Goal: Information Seeking & Learning: Learn about a topic

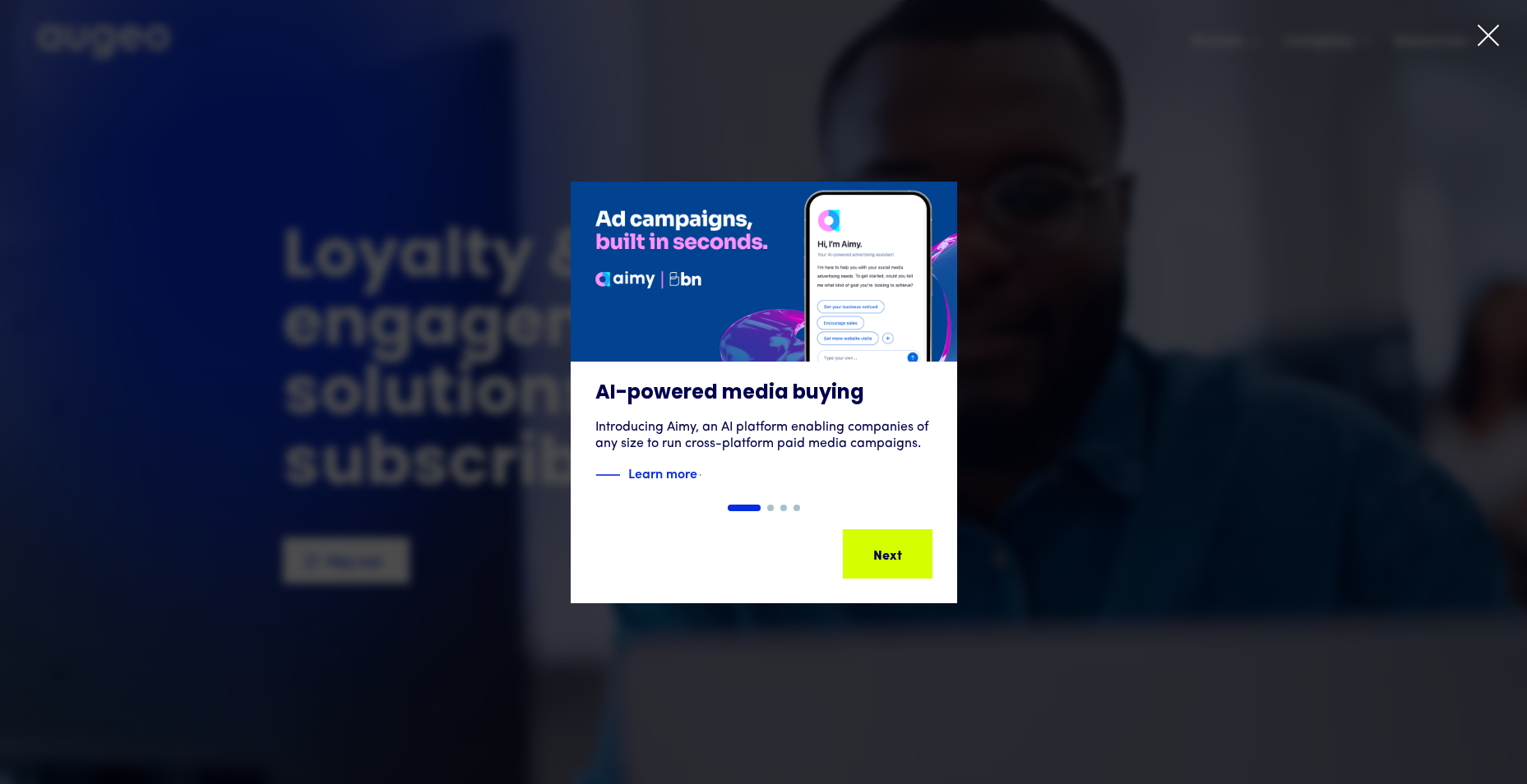
click at [1496, 32] on icon at bounding box center [1487, 35] width 25 height 25
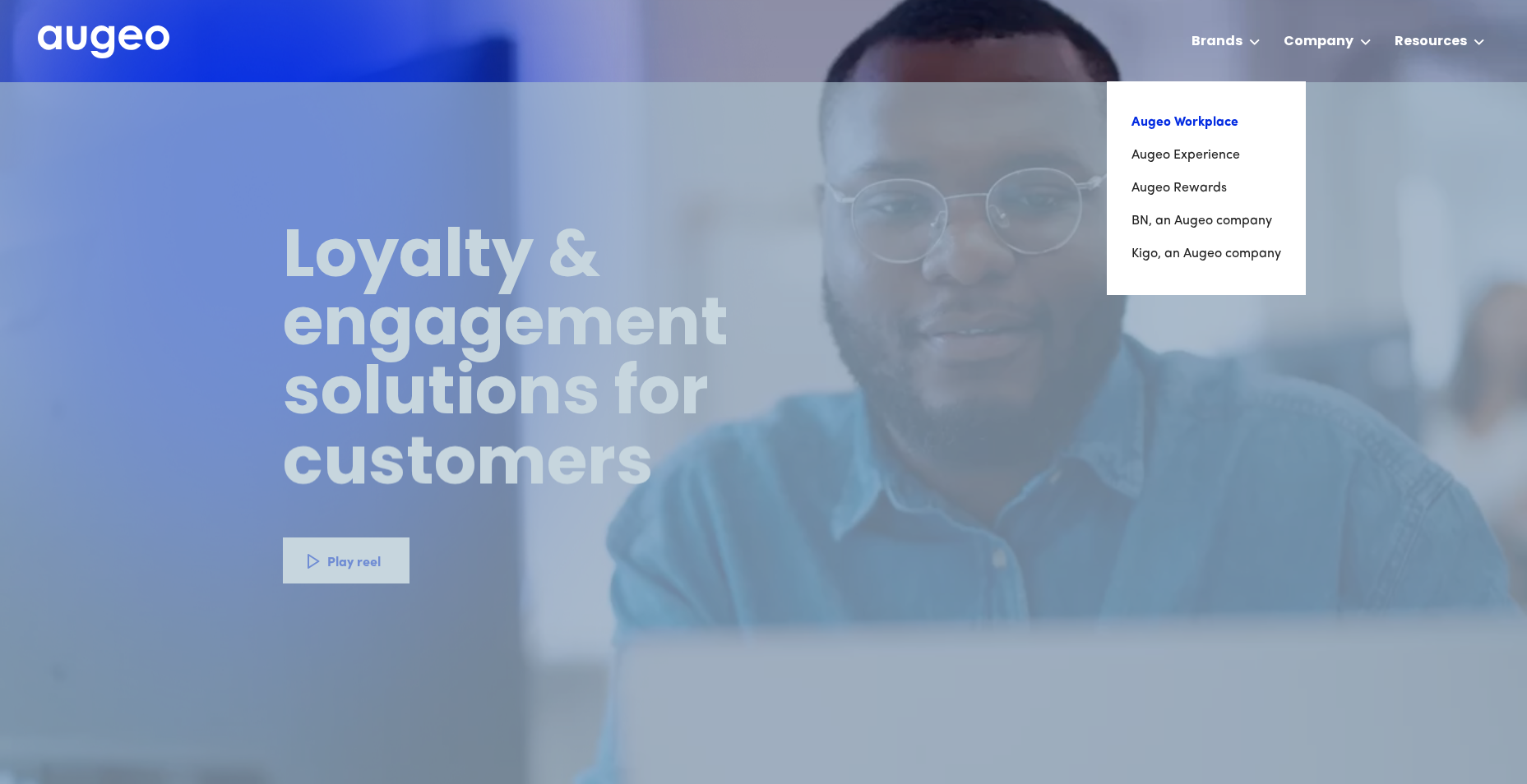
click at [1200, 122] on link "Augeo Workplace" at bounding box center [1206, 122] width 150 height 33
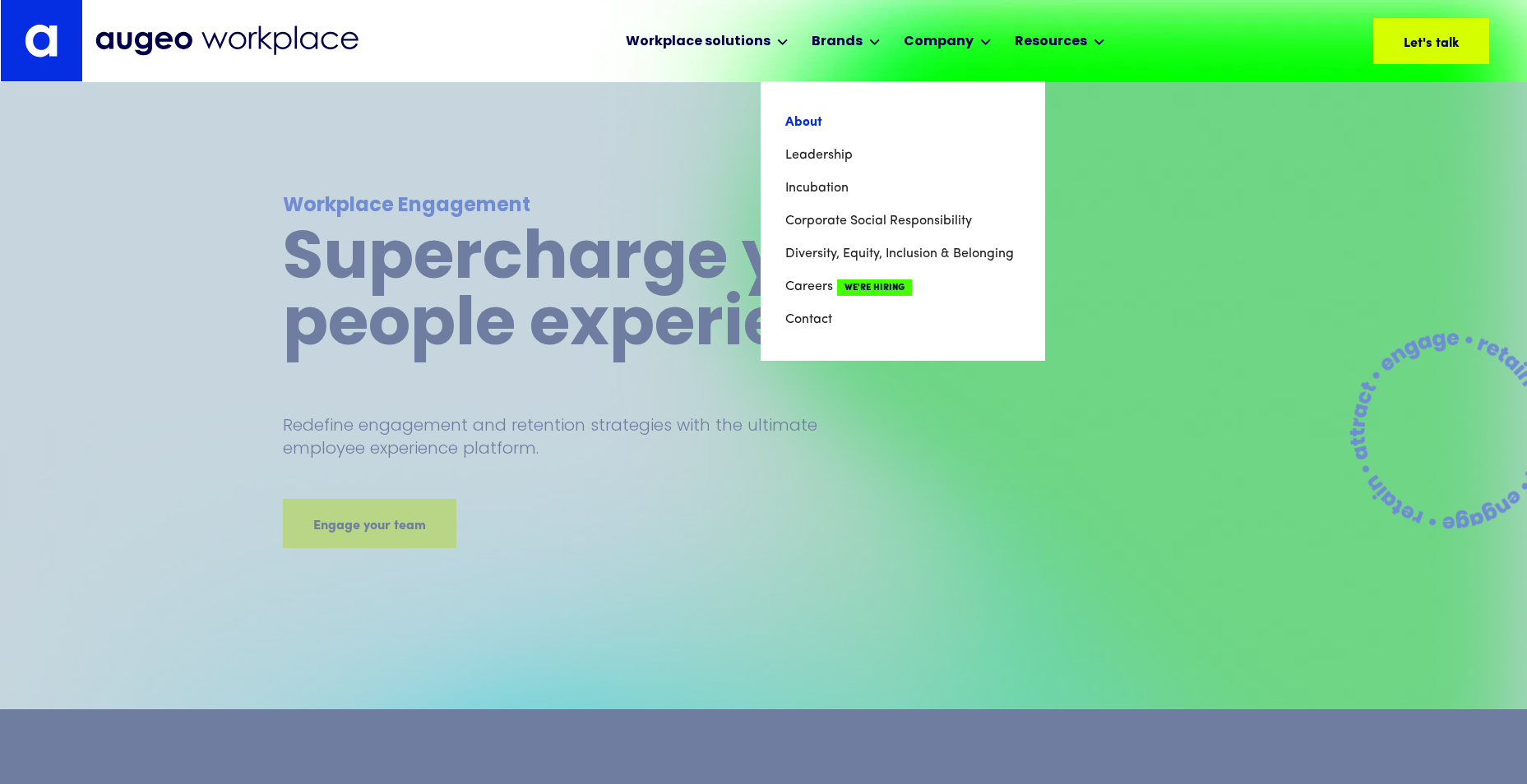
click at [801, 124] on link "About" at bounding box center [902, 122] width 235 height 33
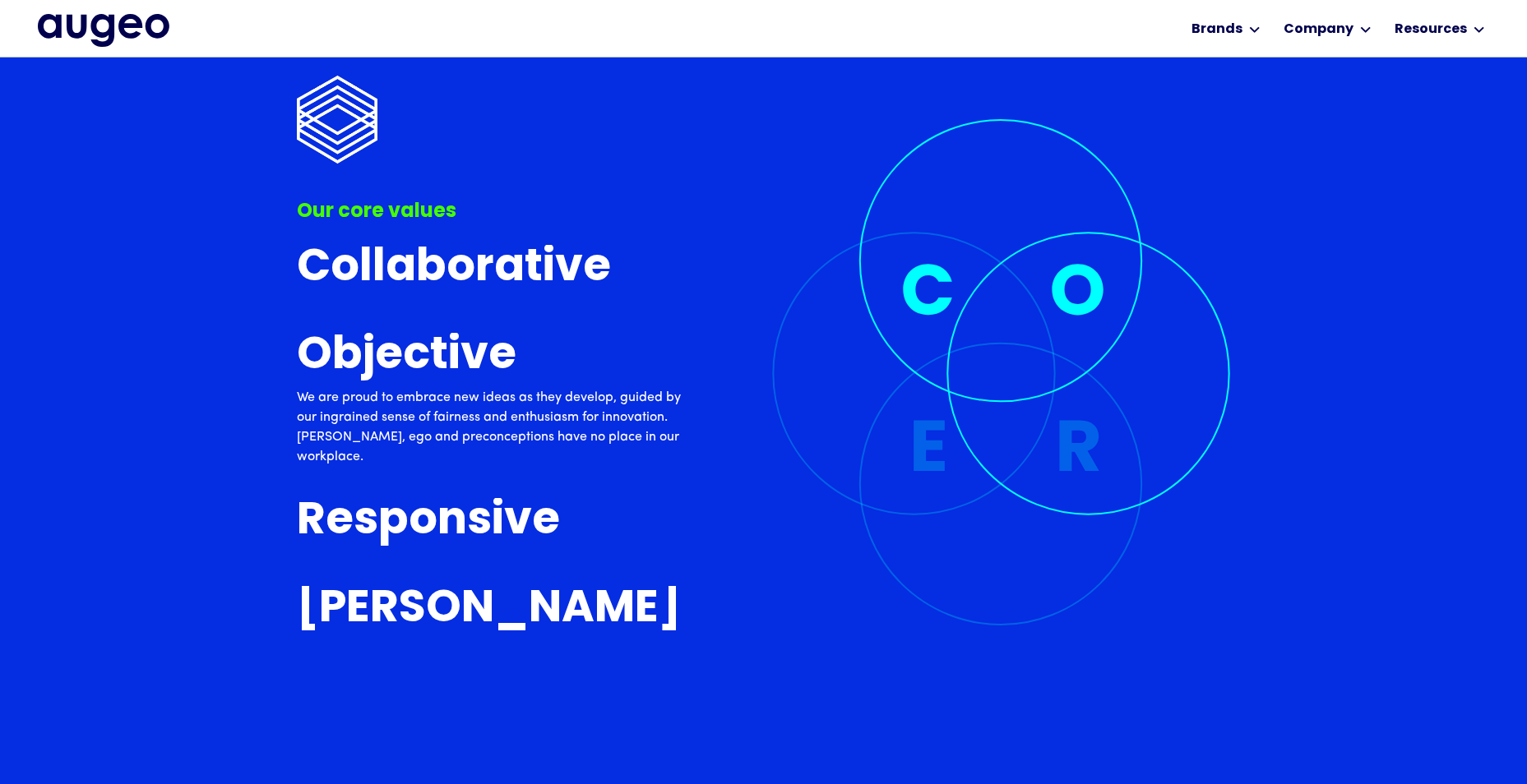
scroll to position [4474, 0]
